Goal: Information Seeking & Learning: Learn about a topic

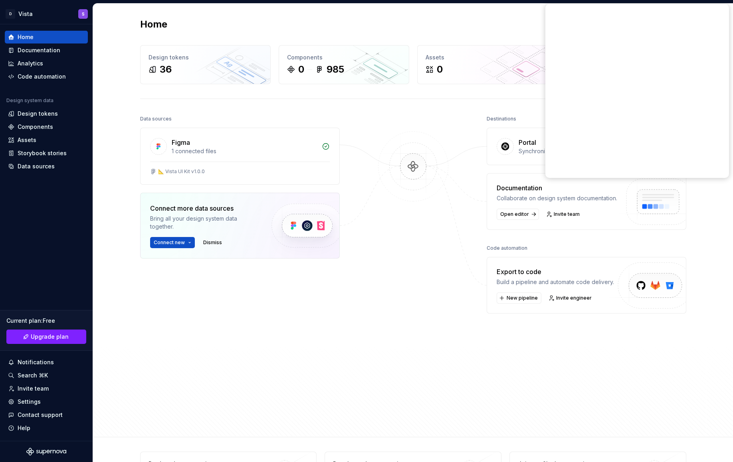
click at [410, 230] on div at bounding box center [413, 251] width 80 height 277
click at [44, 55] on div "Documentation" at bounding box center [46, 50] width 83 height 13
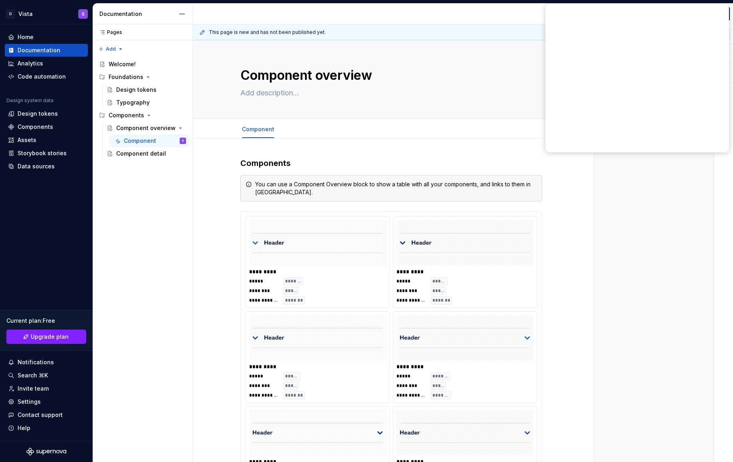
type textarea "*"
